Goal: Check status: Check status

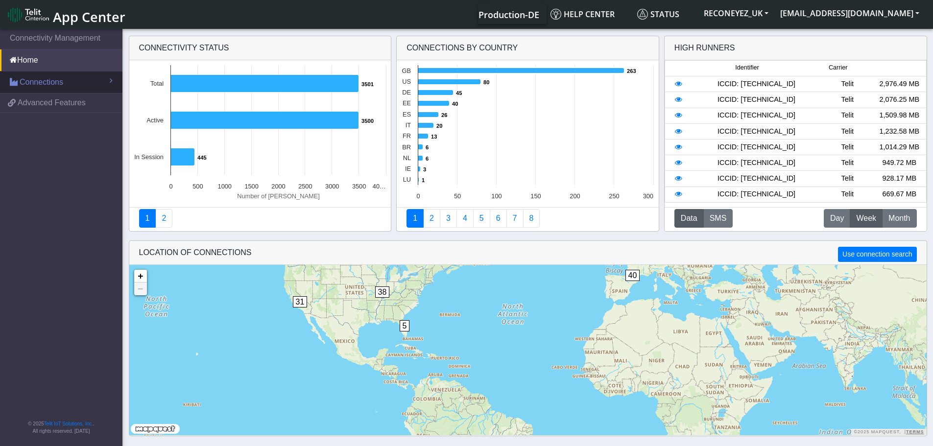
click at [36, 85] on span "Connections" at bounding box center [42, 82] width 44 height 12
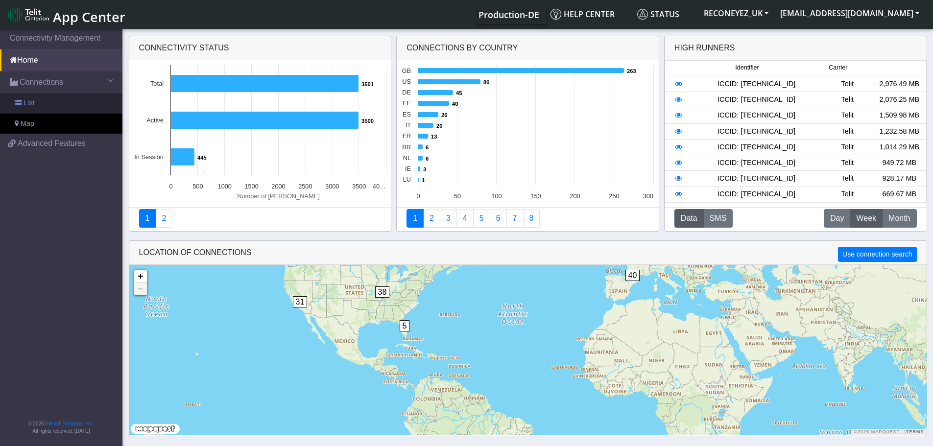
click at [41, 100] on link "List" at bounding box center [61, 103] width 122 height 21
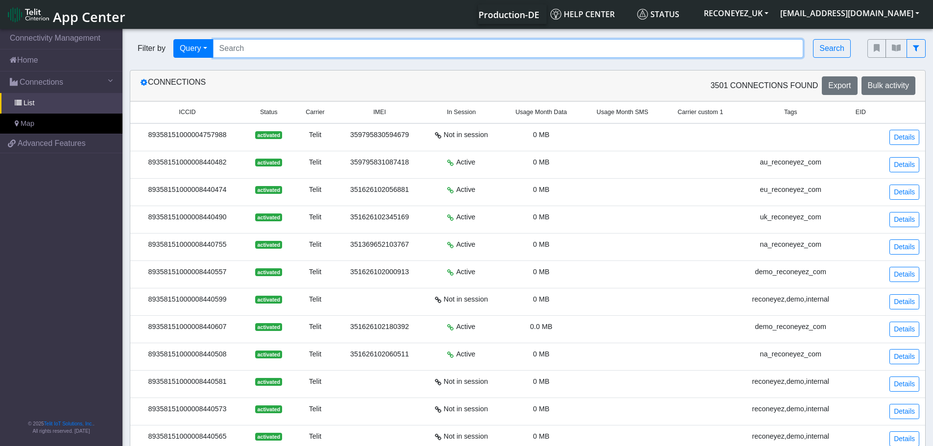
paste input "89358151000008415757"
type input "89358151000008415757"
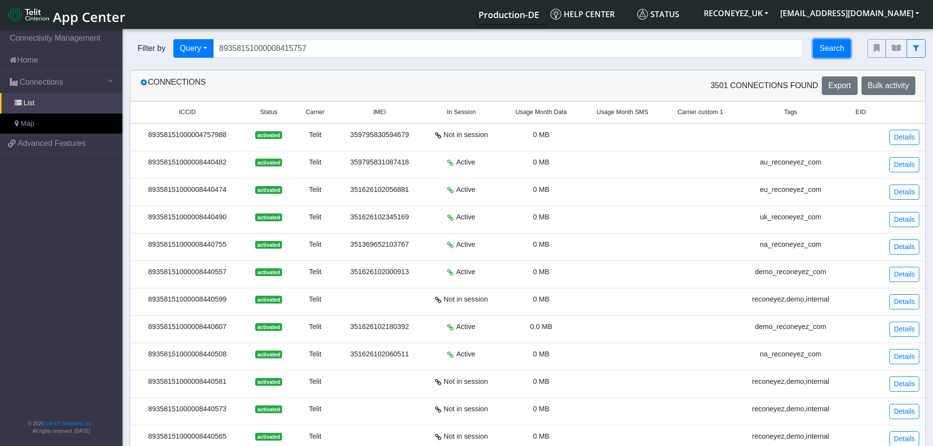
click at [832, 53] on button "Search" at bounding box center [832, 48] width 38 height 19
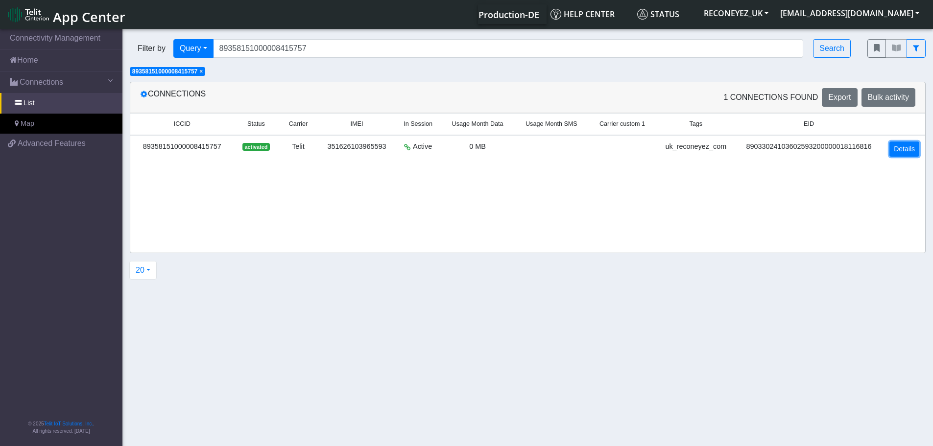
click at [904, 144] on link "Details" at bounding box center [905, 149] width 30 height 15
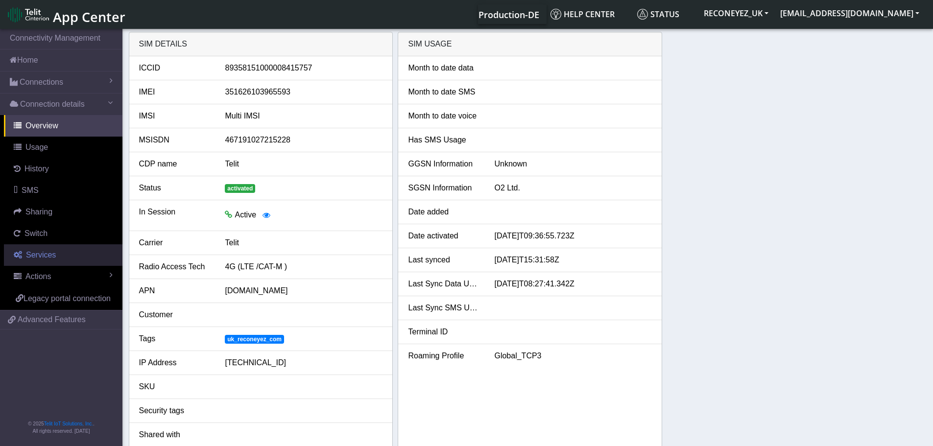
click at [47, 258] on span "Services" at bounding box center [41, 255] width 30 height 8
select select "2: 6"
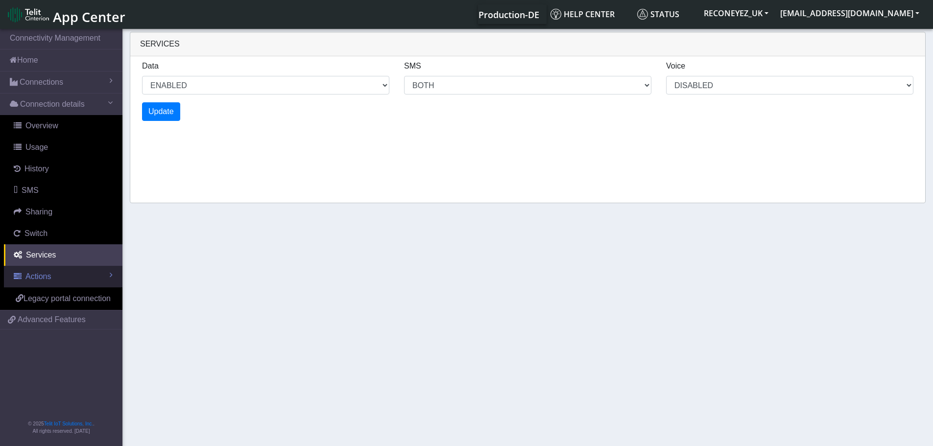
click at [41, 274] on span "Actions" at bounding box center [37, 276] width 25 height 8
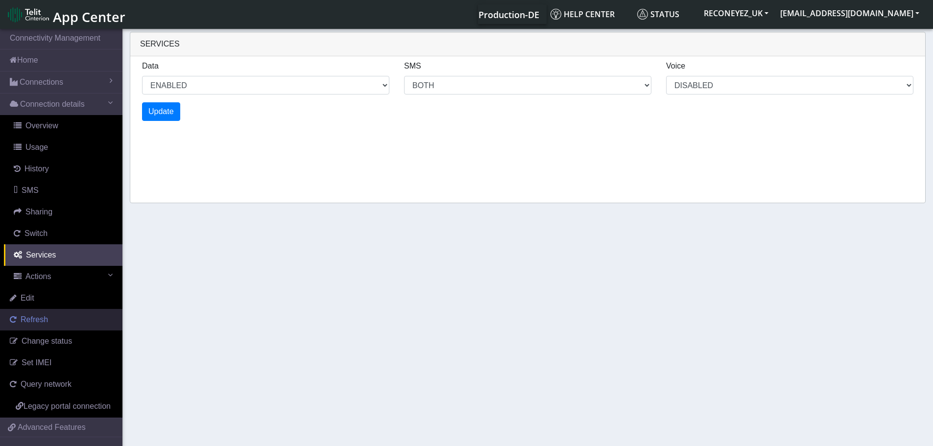
click at [41, 321] on span "Refresh" at bounding box center [34, 320] width 27 height 8
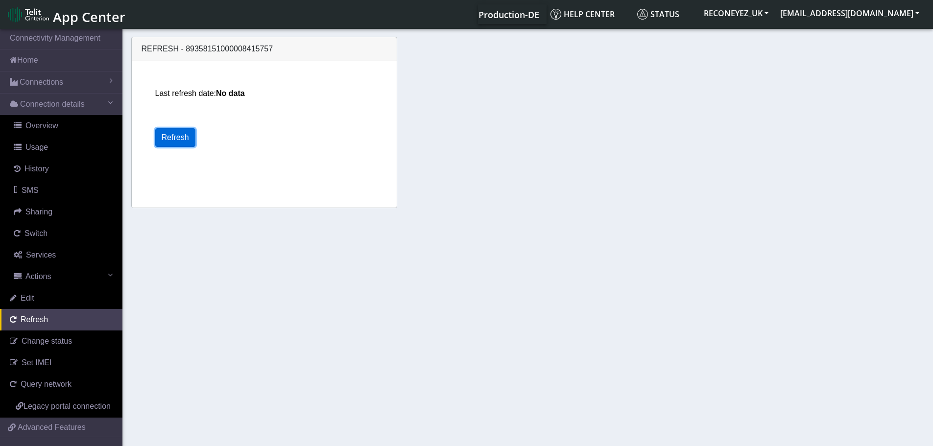
drag, startPoint x: 166, startPoint y: 135, endPoint x: 174, endPoint y: 140, distance: 9.7
click at [167, 135] on button "Refresh" at bounding box center [175, 137] width 40 height 19
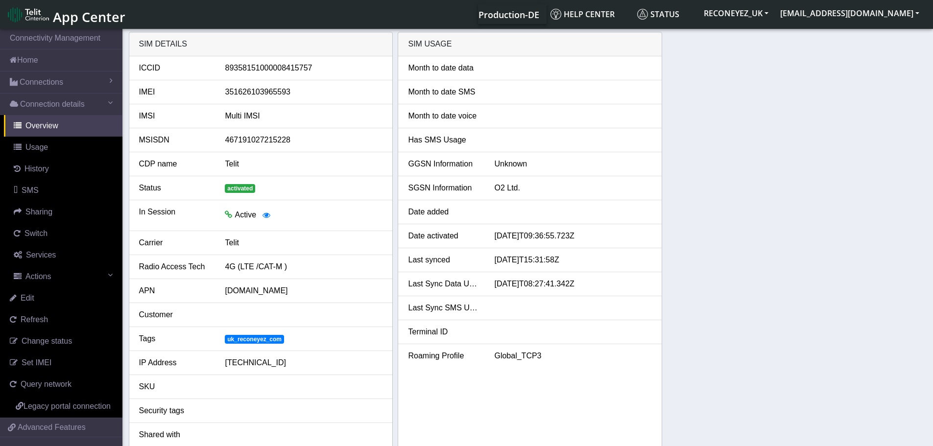
click at [740, 188] on div "SIM details ICCID [TECHNICAL_ID] IMEI [TECHNICAL_ID] IMSI Multi IMSI MSISDN 467…" at bounding box center [528, 242] width 799 height 420
